Goal: Check status: Check status

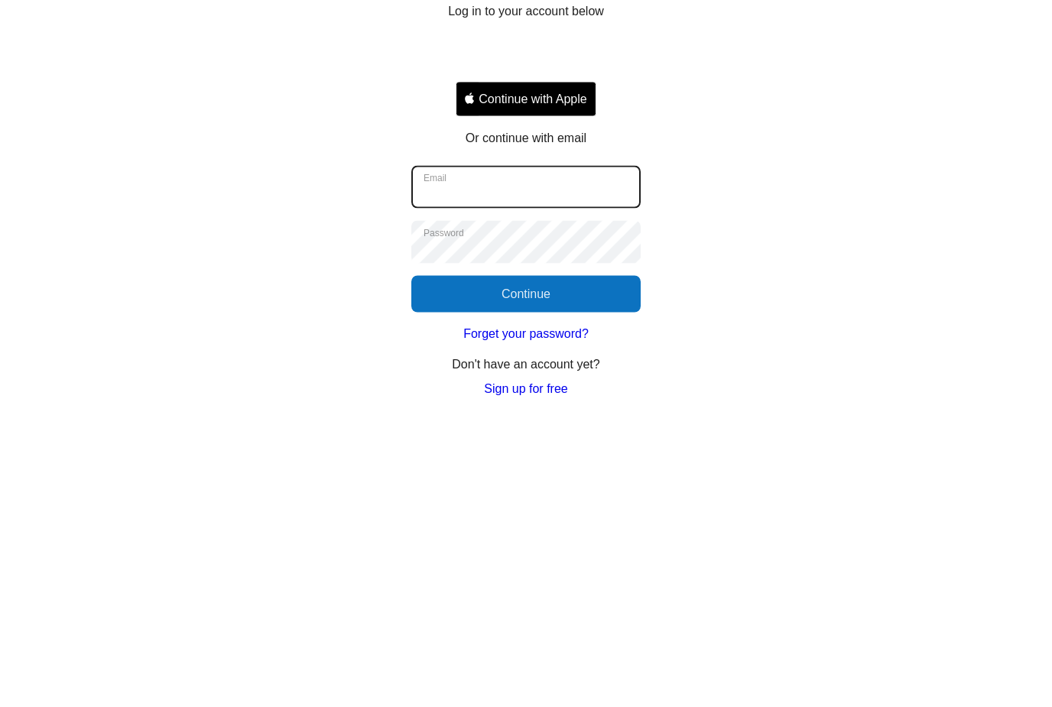
type input "**********"
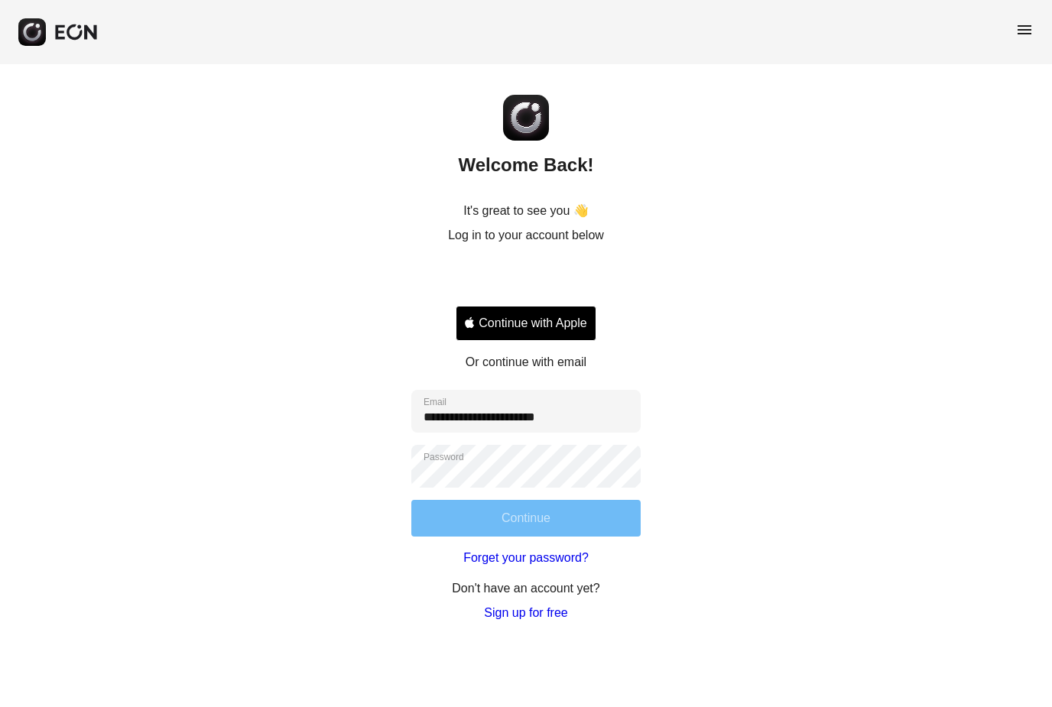
click at [553, 530] on button "Continue" at bounding box center [525, 518] width 229 height 37
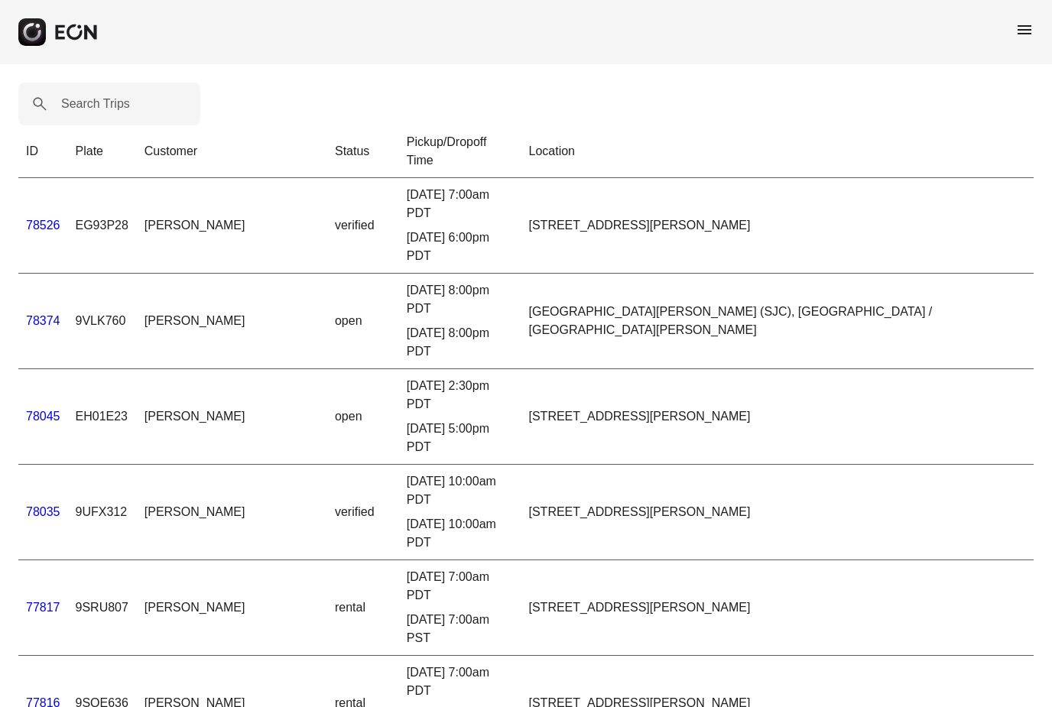
click at [1033, 24] on span "menu" at bounding box center [1024, 30] width 18 height 18
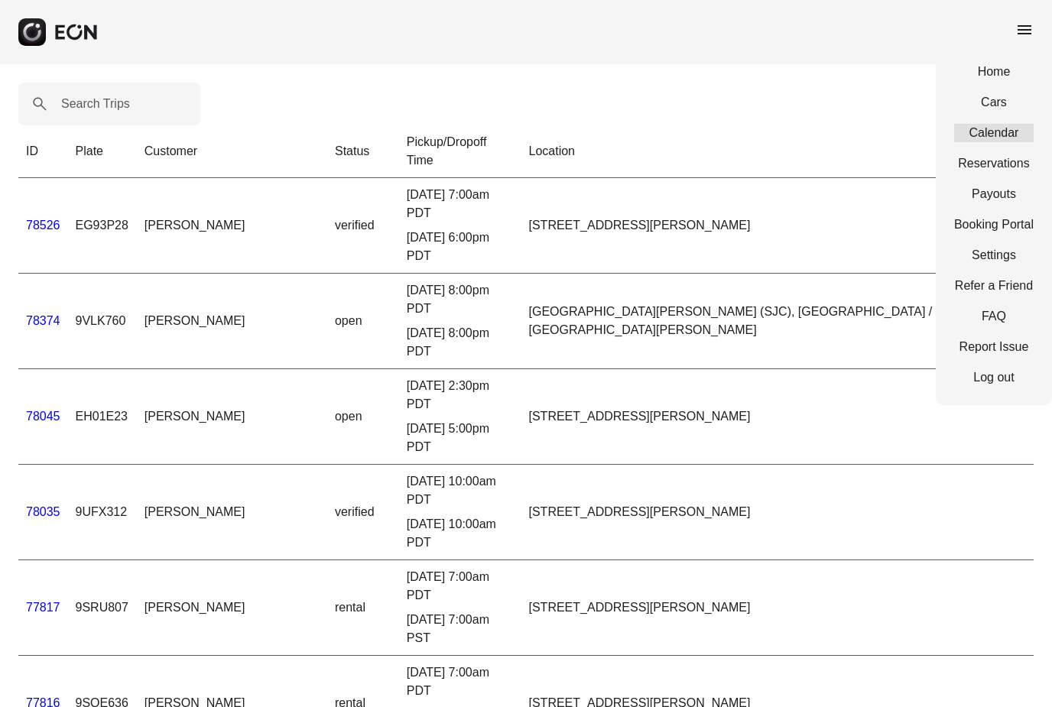
click at [1004, 124] on link "Calendar" at bounding box center [993, 133] width 79 height 18
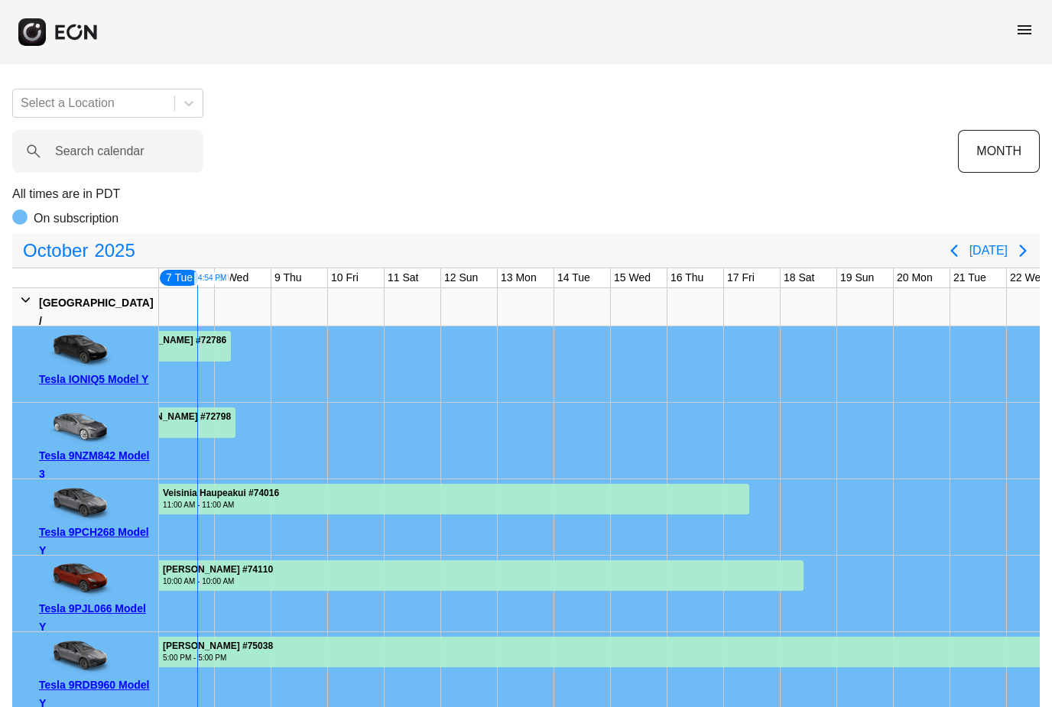
click at [1023, 31] on span "menu" at bounding box center [1024, 30] width 18 height 18
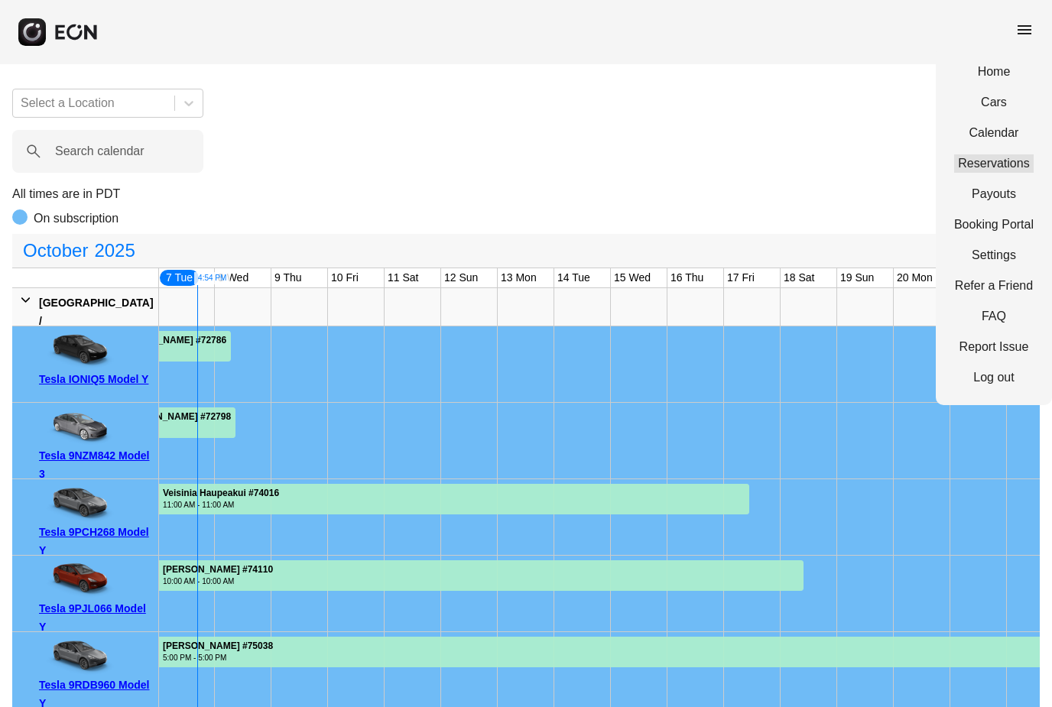
click at [1028, 164] on link "Reservations" at bounding box center [993, 163] width 79 height 18
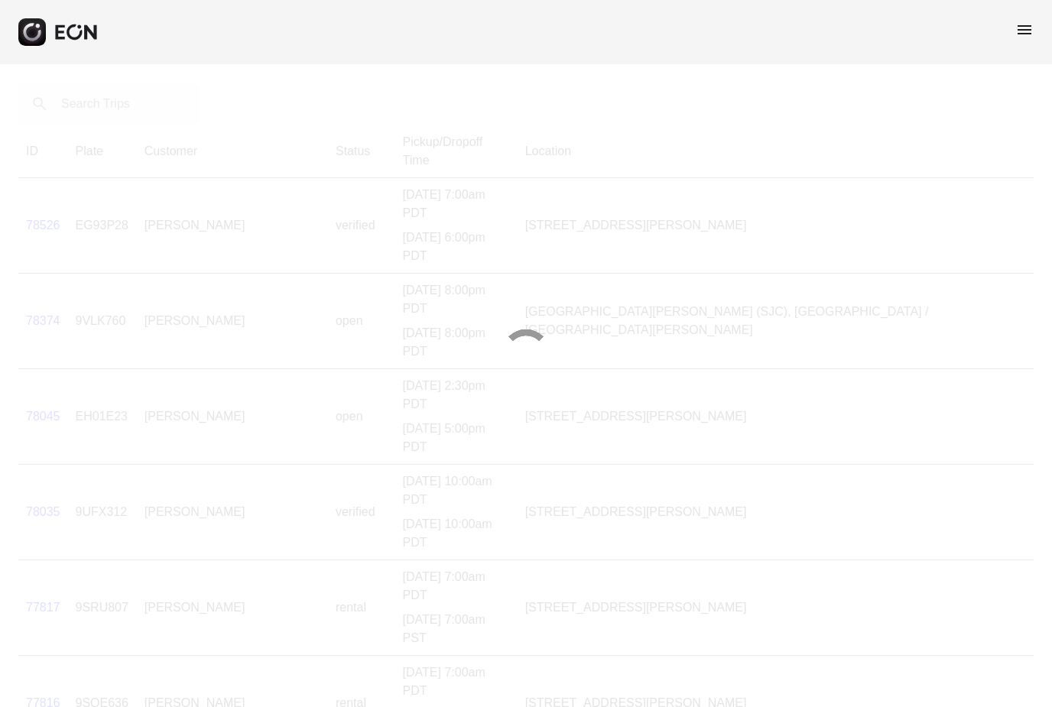
click at [138, 112] on div at bounding box center [526, 353] width 1052 height 707
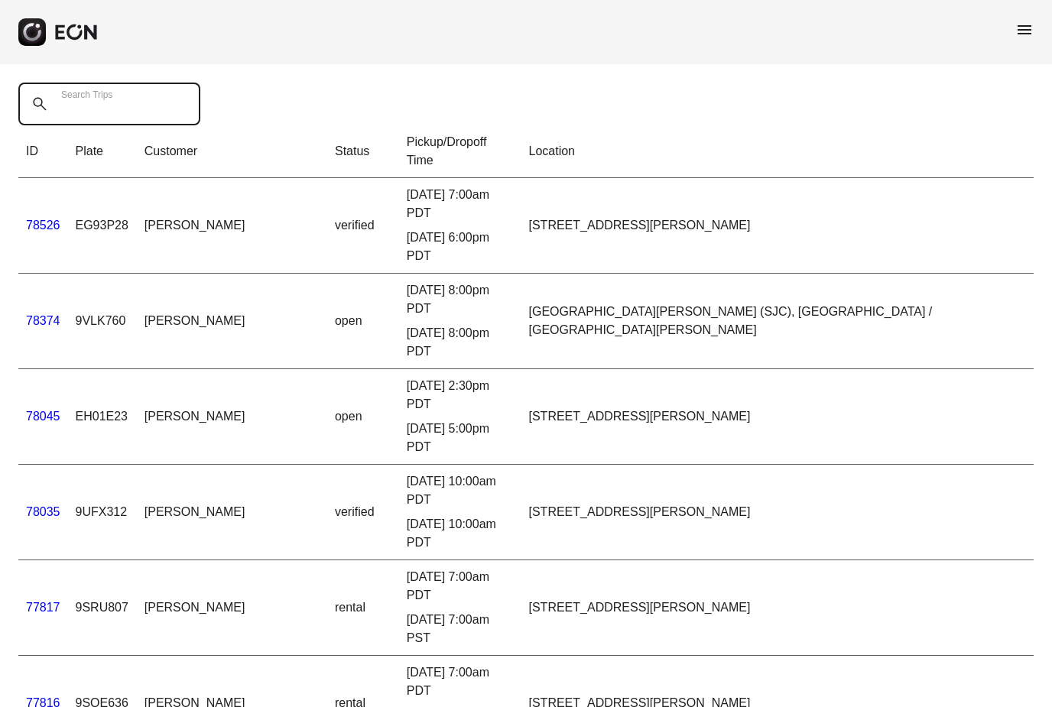
click at [142, 110] on Trips "Search Trips" at bounding box center [109, 104] width 182 height 43
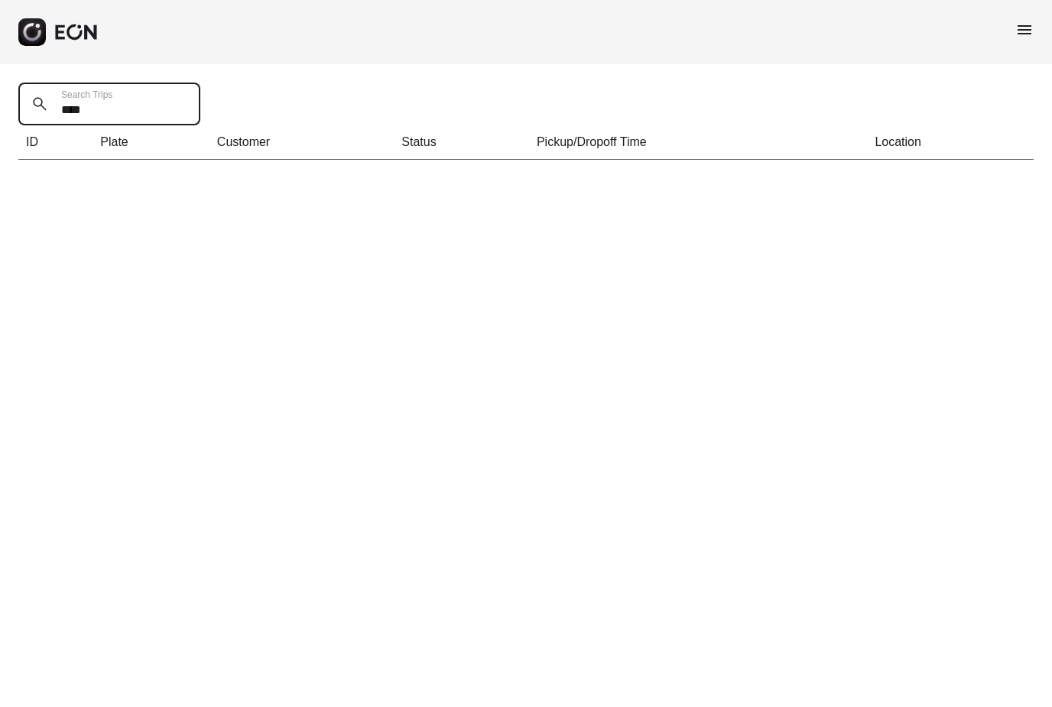
type Trips "***"
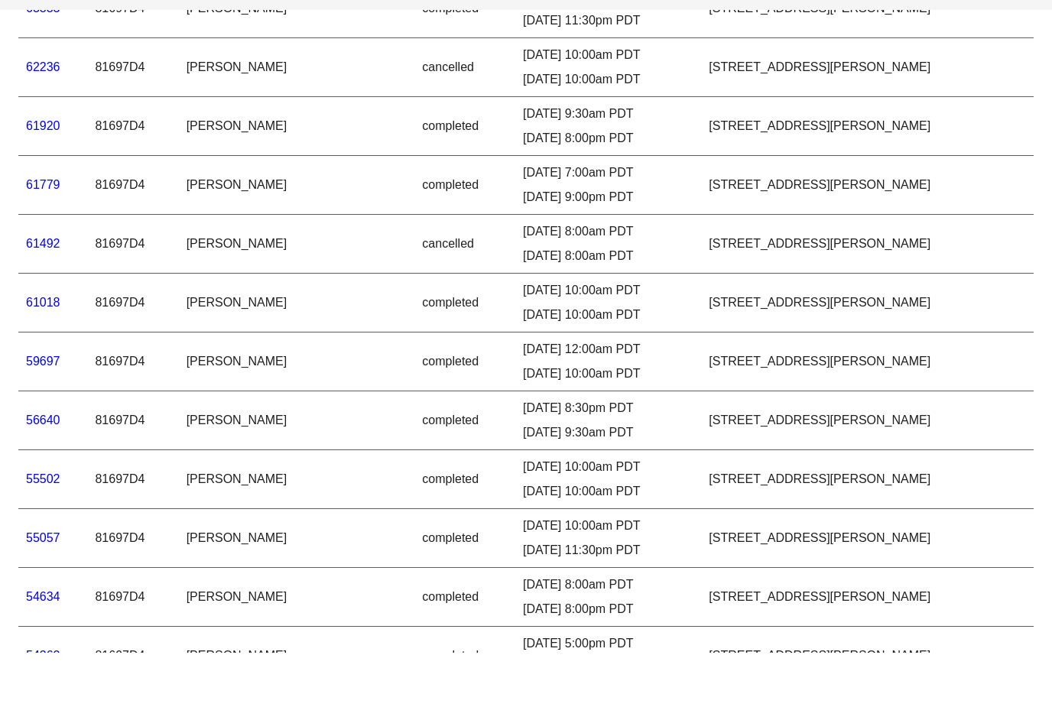
scroll to position [673, 0]
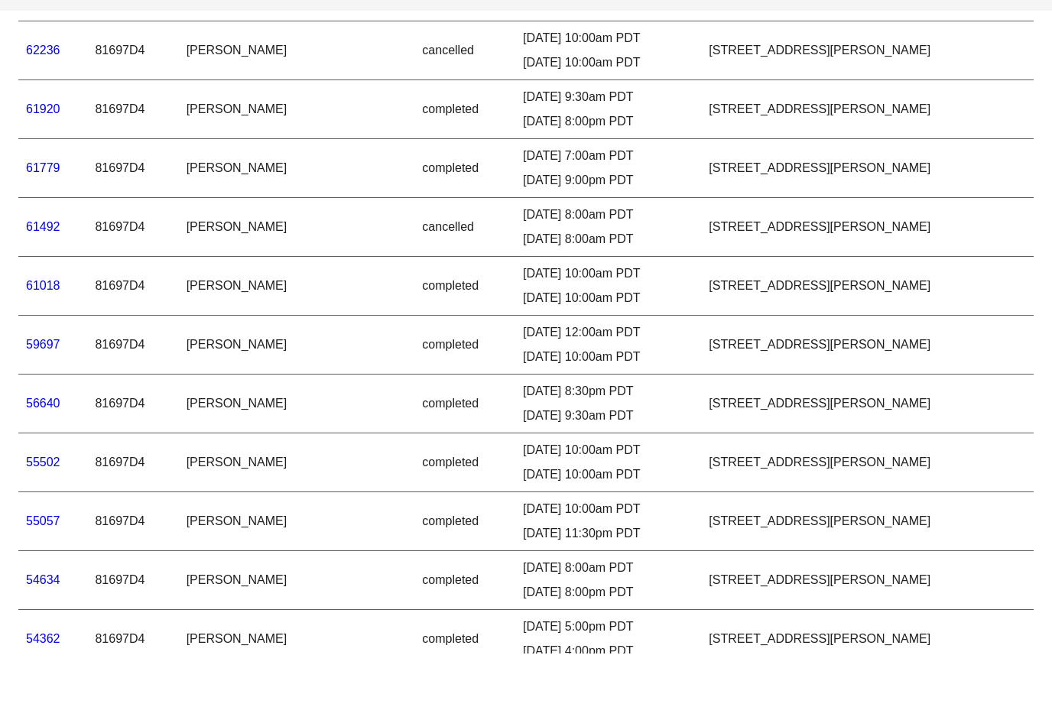
click at [31, 333] on link "61018" at bounding box center [43, 339] width 34 height 13
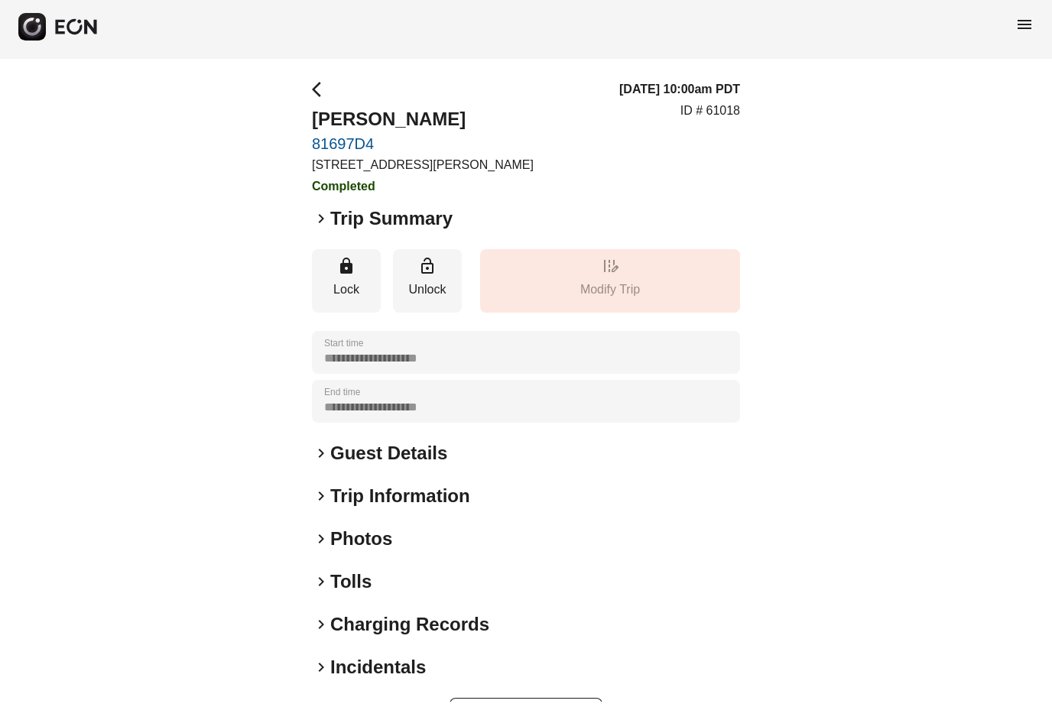
scroll to position [5, 0]
click at [330, 213] on h2 "Trip Summary" at bounding box center [391, 219] width 122 height 24
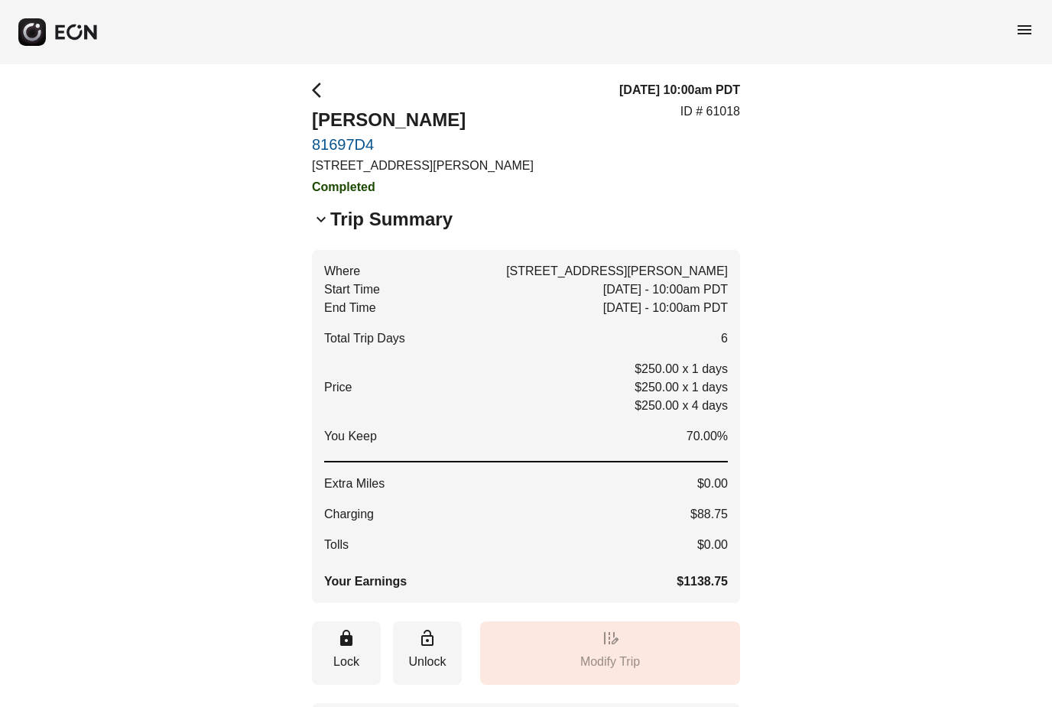
click at [332, 81] on div "arrow_back_ios [PERSON_NAME] 81697D4 [STREET_ADDRESS][PERSON_NAME] Completed" at bounding box center [423, 138] width 222 height 115
click at [307, 83] on div "**********" at bounding box center [526, 594] width 1052 height 1070
click at [322, 92] on span "arrow_back_ios" at bounding box center [321, 90] width 18 height 18
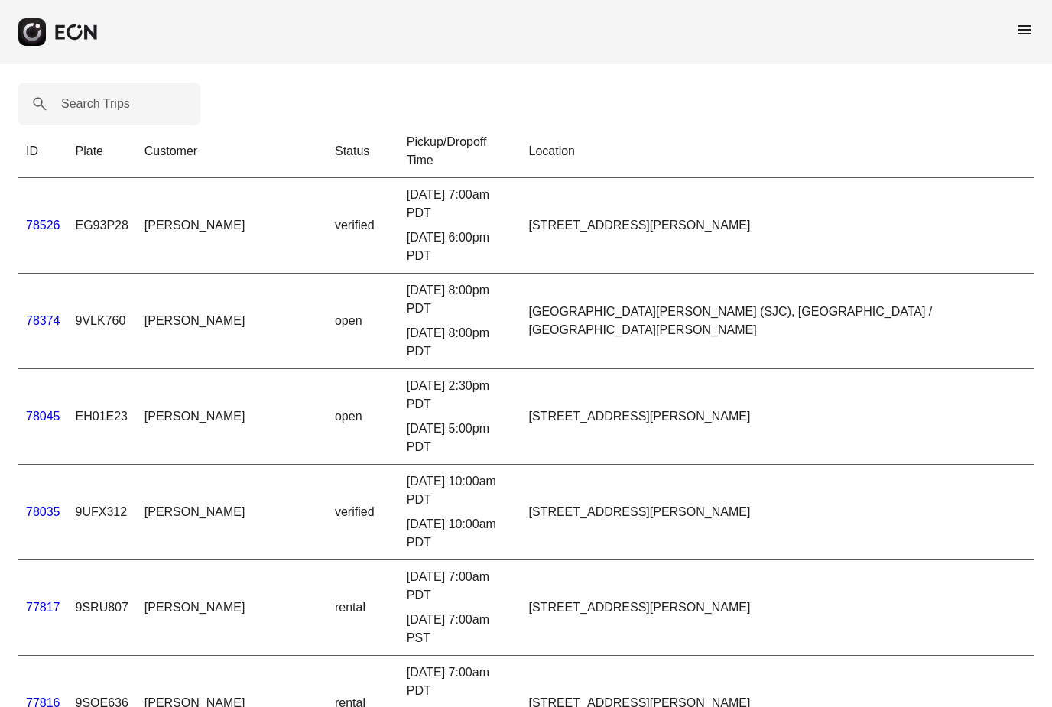
click at [41, 219] on link "78526" at bounding box center [43, 225] width 34 height 13
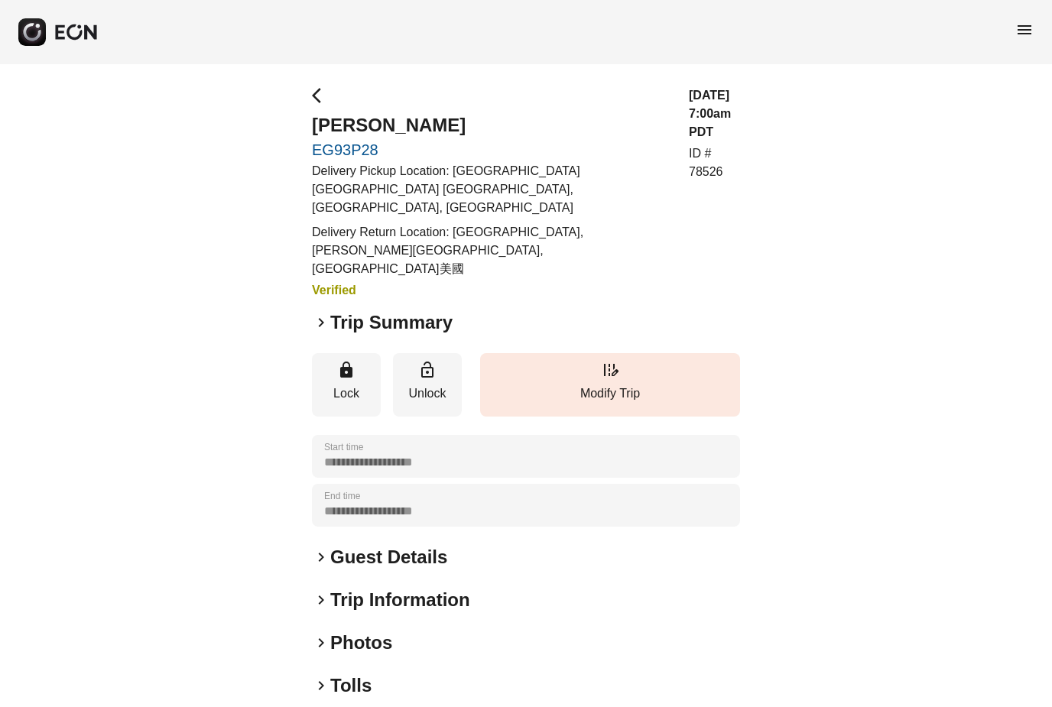
click at [325, 313] on span "keyboard_arrow_right" at bounding box center [321, 322] width 18 height 18
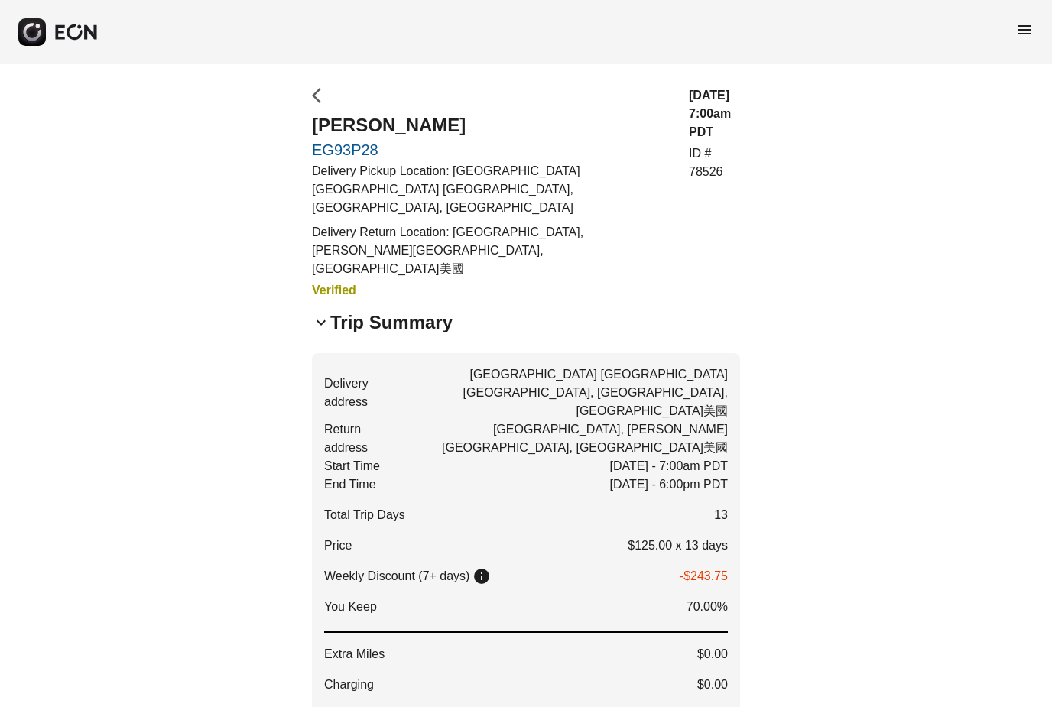
click at [313, 89] on span "arrow_back_ios" at bounding box center [321, 95] width 18 height 18
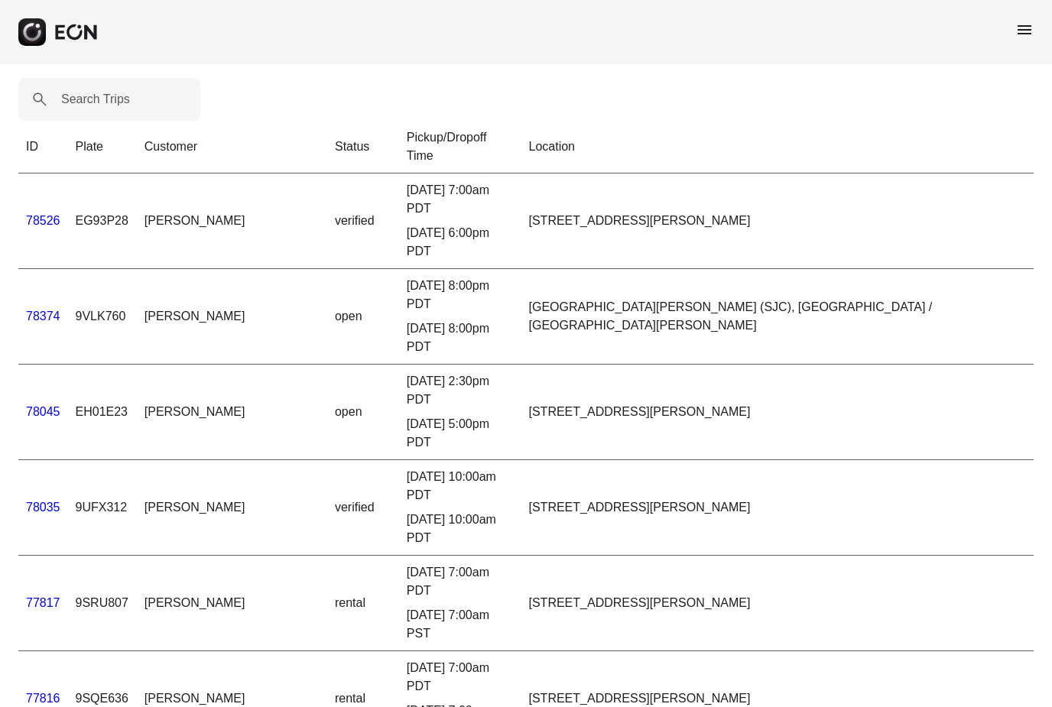
scroll to position [47, 0]
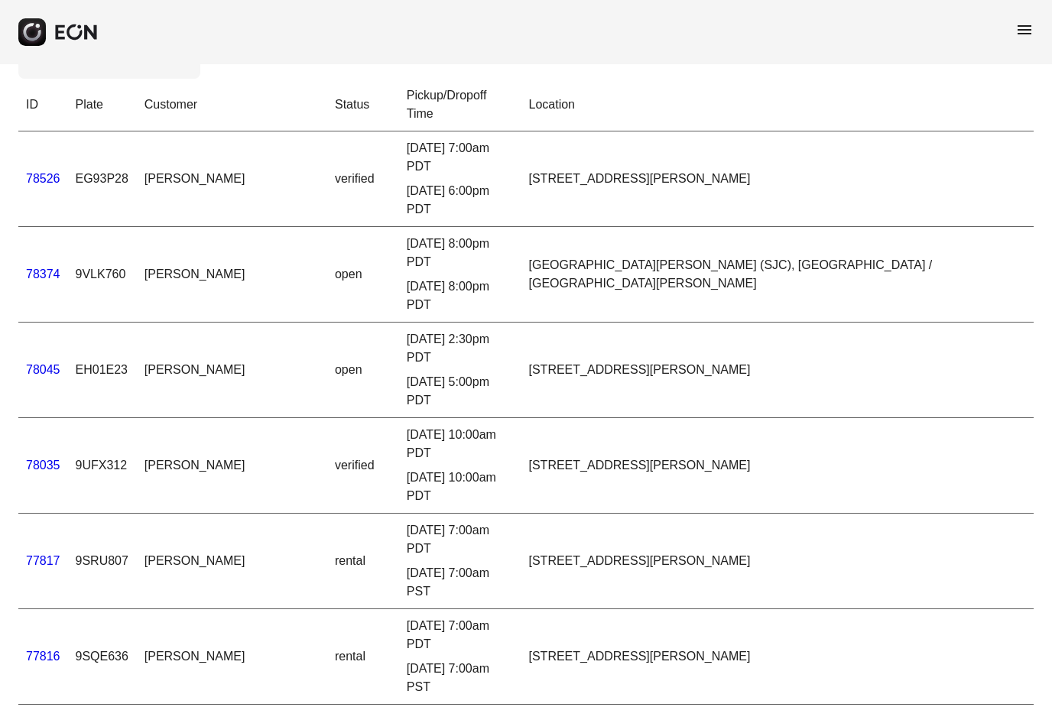
click at [692, 94] on th "Location" at bounding box center [777, 105] width 513 height 53
